Goal: Use online tool/utility: Use online tool/utility

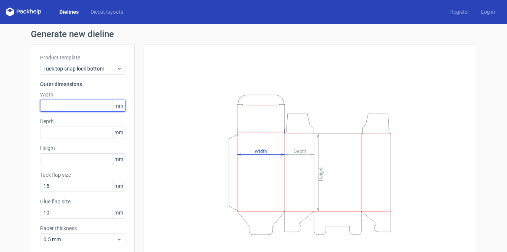
click at [85, 105] on input "text" at bounding box center [82, 106] width 85 height 12
type input "45"
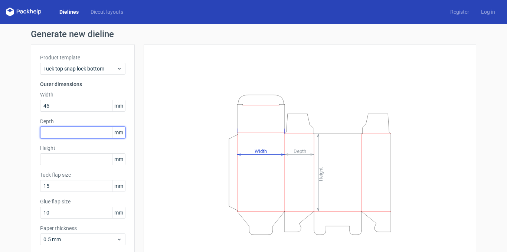
click at [80, 129] on input "text" at bounding box center [82, 133] width 85 height 12
type input "30"
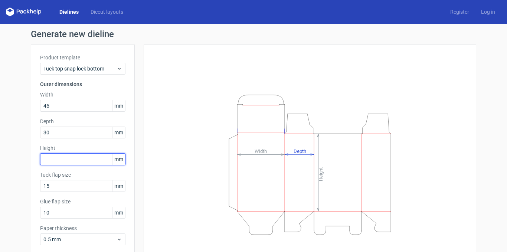
click at [94, 157] on input "text" at bounding box center [82, 159] width 85 height 12
type input "120"
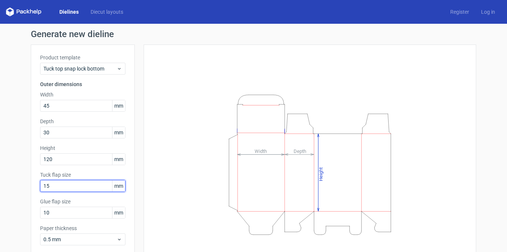
click at [83, 191] on input "15" at bounding box center [82, 186] width 85 height 12
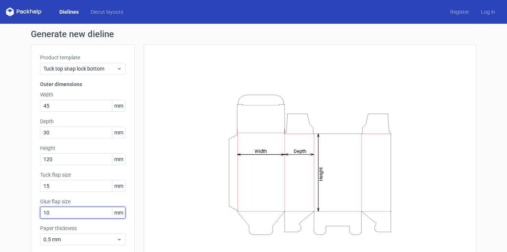
click at [66, 215] on input "10" at bounding box center [82, 213] width 85 height 12
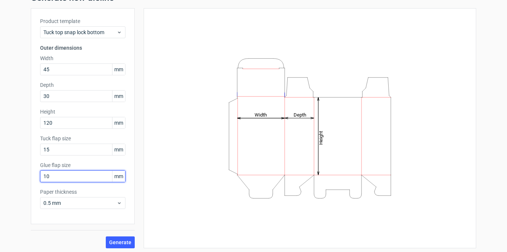
scroll to position [39, 0]
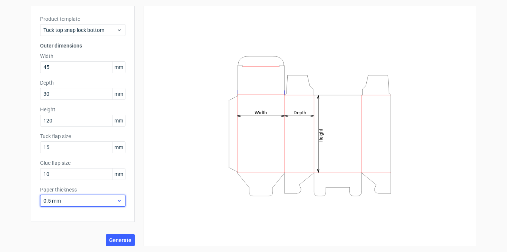
click at [85, 201] on span "0.5 mm" at bounding box center [79, 200] width 73 height 7
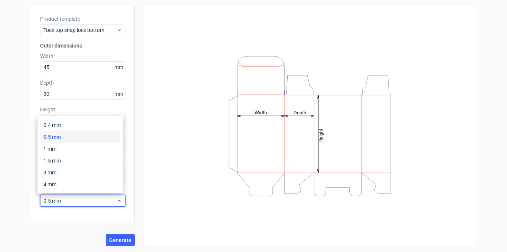
click at [83, 201] on span "0.5 mm" at bounding box center [79, 200] width 73 height 7
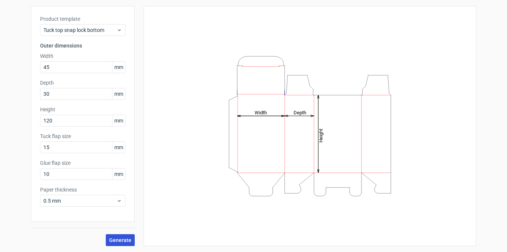
click at [109, 240] on span "Generate" at bounding box center [120, 240] width 22 height 5
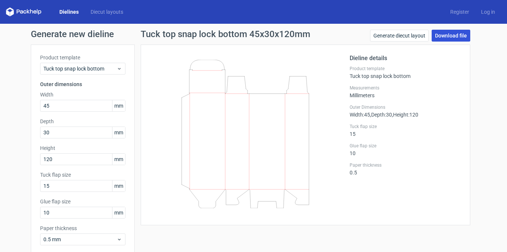
click at [446, 37] on link "Download file" at bounding box center [451, 36] width 39 height 12
click at [418, 39] on link "Generate diecut layout" at bounding box center [399, 36] width 59 height 12
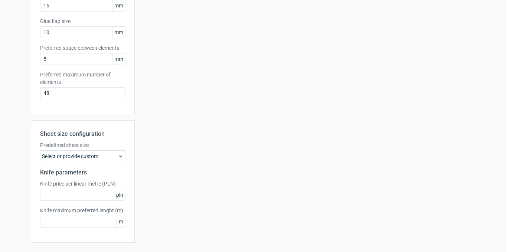
scroll to position [186, 0]
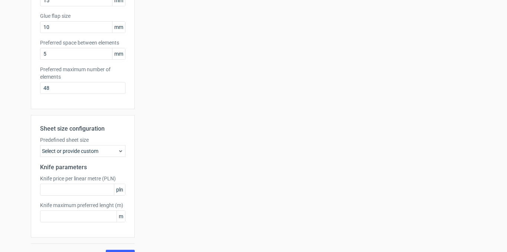
click at [108, 154] on div "Select or provide custom" at bounding box center [82, 151] width 85 height 12
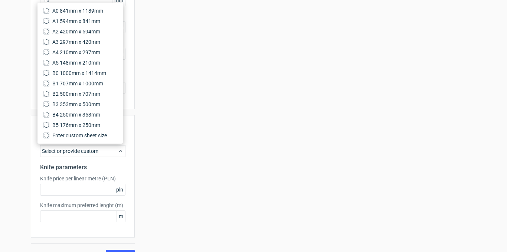
click at [108, 154] on div "Select or provide custom" at bounding box center [82, 151] width 85 height 12
click at [108, 153] on div "Select or provide custom" at bounding box center [82, 151] width 85 height 12
click at [110, 151] on div "Select or provide custom" at bounding box center [82, 151] width 85 height 12
click at [113, 148] on div "Select or provide custom" at bounding box center [82, 151] width 85 height 12
click at [136, 152] on div "Your diecut layouts will be listed here once you generate them Height Depth Wid…" at bounding box center [306, 60] width 342 height 403
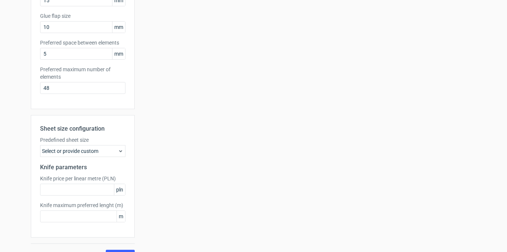
click at [113, 152] on div "Select or provide custom" at bounding box center [82, 151] width 85 height 12
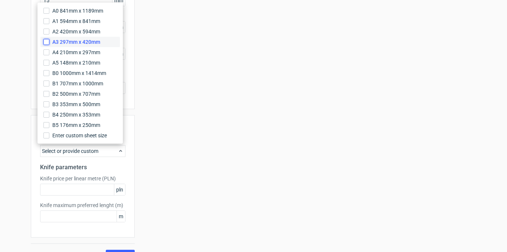
click at [48, 42] on input "A3 297mm x 420mm" at bounding box center [46, 42] width 6 height 6
click at [204, 159] on div "Your diecut layouts will be listed here once you generate them Height Depth Wid…" at bounding box center [306, 60] width 342 height 403
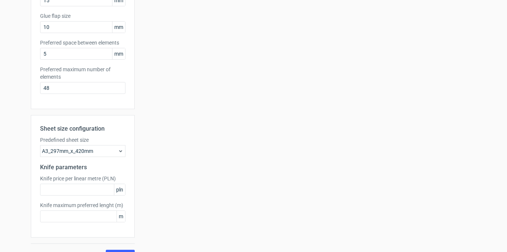
scroll to position [201, 0]
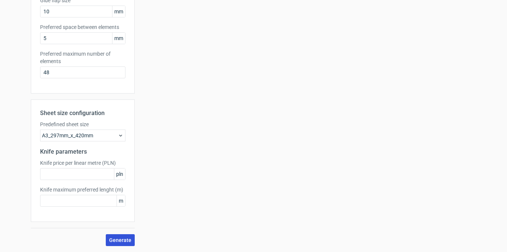
click at [115, 236] on button "Generate" at bounding box center [120, 240] width 29 height 12
click at [82, 172] on input "text" at bounding box center [82, 174] width 85 height 12
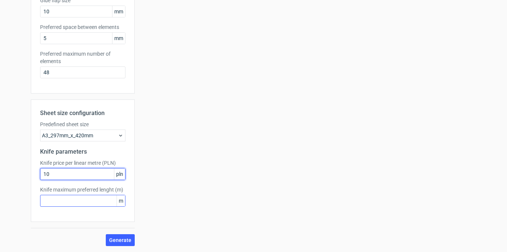
type input "10"
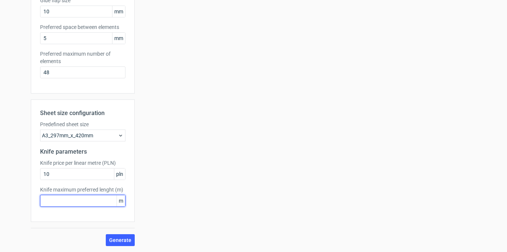
click at [55, 196] on input "text" at bounding box center [82, 201] width 85 height 12
type input "10"
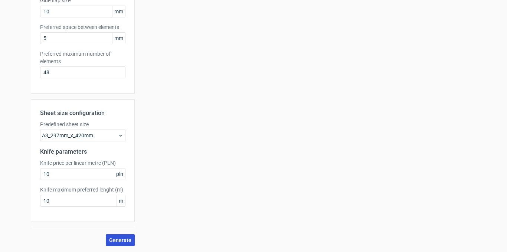
click at [110, 241] on span "Generate" at bounding box center [120, 240] width 22 height 5
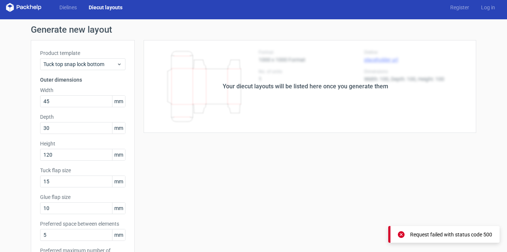
scroll to position [0, 0]
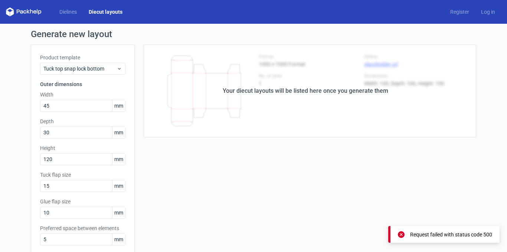
click at [225, 111] on div "Your diecut layouts will be listed here once you generate them" at bounding box center [306, 91] width 342 height 93
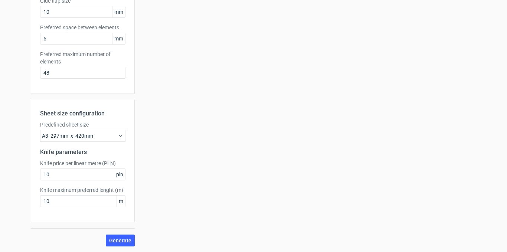
scroll to position [201, 0]
click at [82, 132] on div "A3_297mm_x_420mm" at bounding box center [82, 136] width 85 height 12
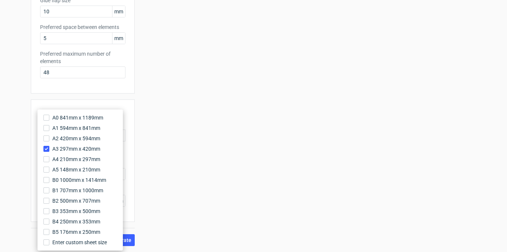
click at [204, 144] on div "Your diecut layouts will be listed here once you generate them Height Depth Wid…" at bounding box center [306, 44] width 342 height 403
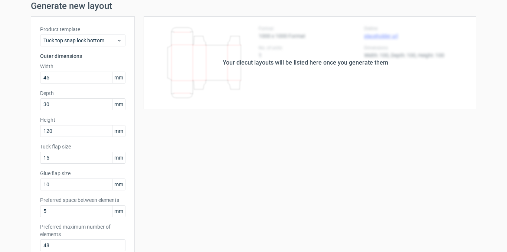
scroll to position [0, 0]
